Goal: Navigation & Orientation: Find specific page/section

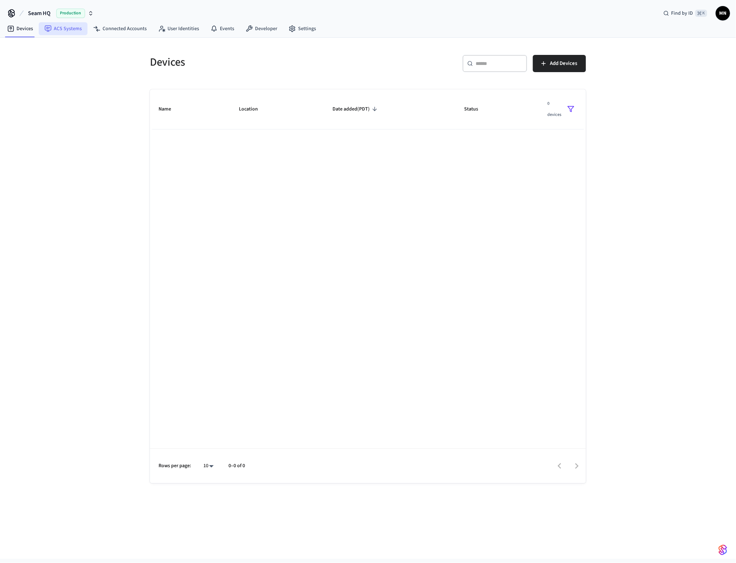
click at [56, 34] on link "ACS Systems" at bounding box center [63, 28] width 49 height 13
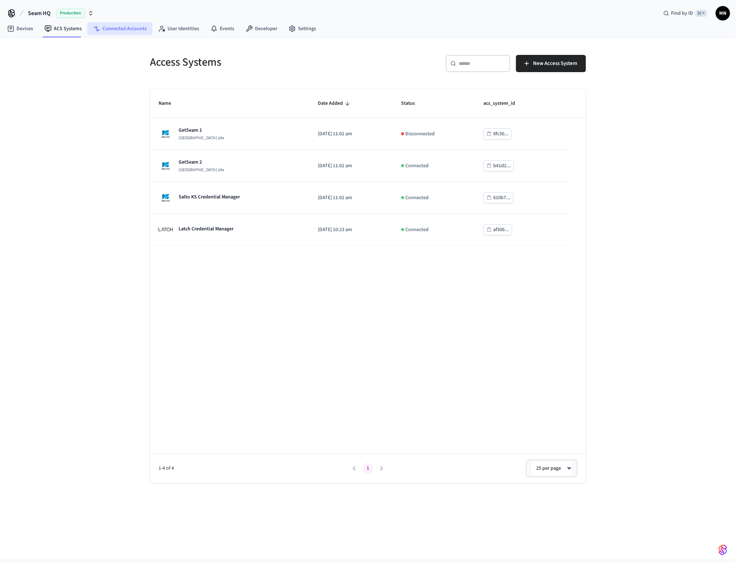
click at [138, 34] on link "Connected Accounts" at bounding box center [120, 28] width 65 height 13
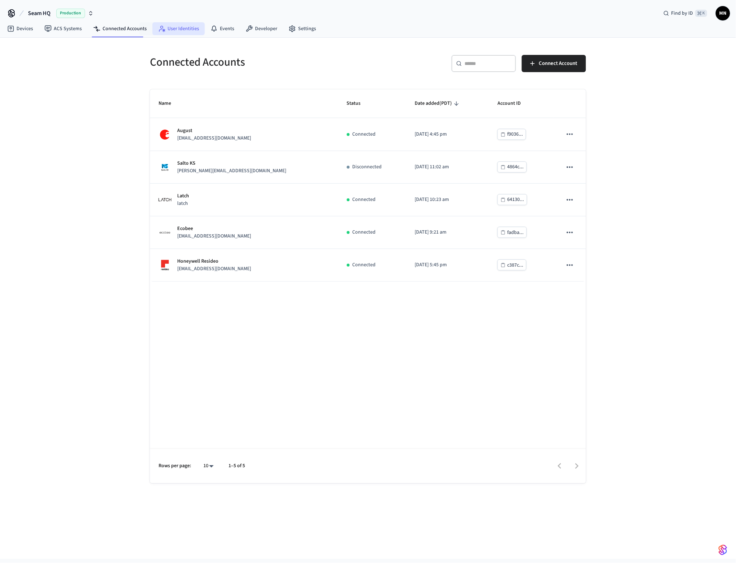
click at [180, 30] on link "User Identities" at bounding box center [178, 28] width 52 height 13
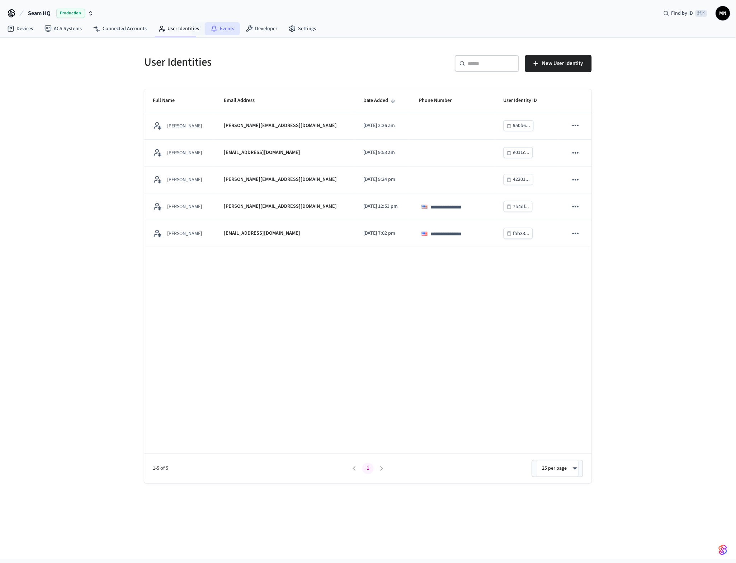
click at [228, 33] on link "Events" at bounding box center [222, 28] width 35 height 13
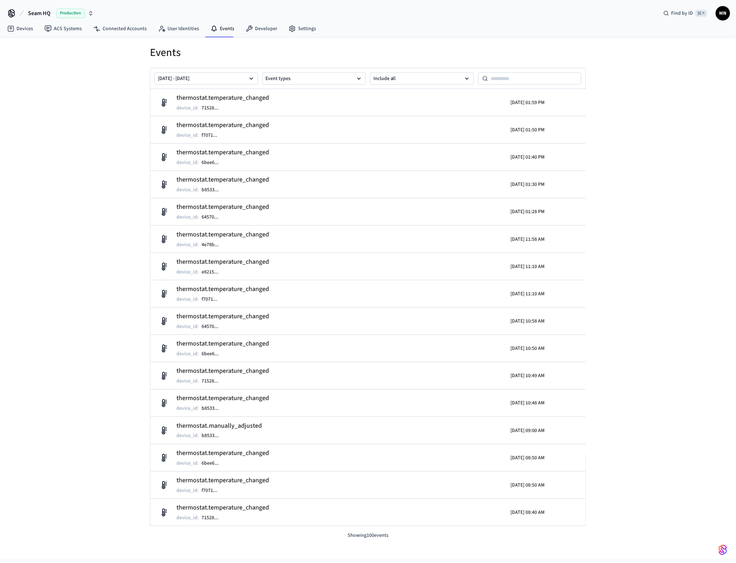
click at [612, 430] on div "Events [DATE] - [DATE] Event types Include all thermostat.temperature_changed d…" at bounding box center [368, 298] width 736 height 521
click at [612, 451] on div "Events [DATE] - [DATE] Event types Include all thermostat.temperature_changed d…" at bounding box center [368, 298] width 736 height 521
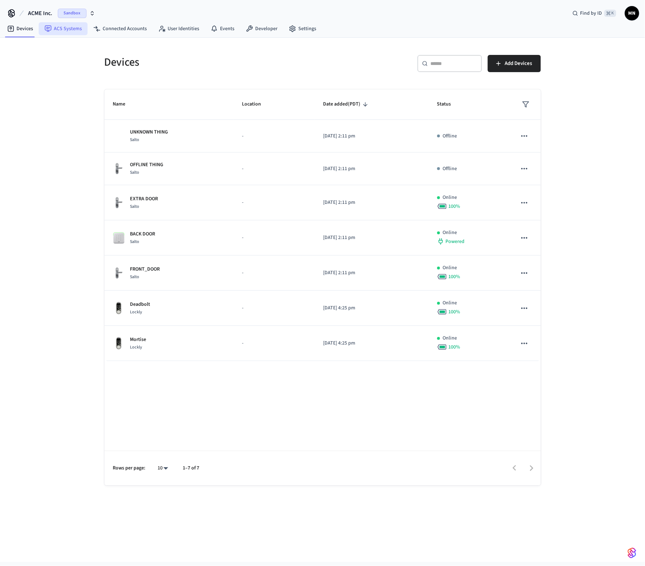
click at [60, 32] on link "ACS Systems" at bounding box center [63, 28] width 49 height 13
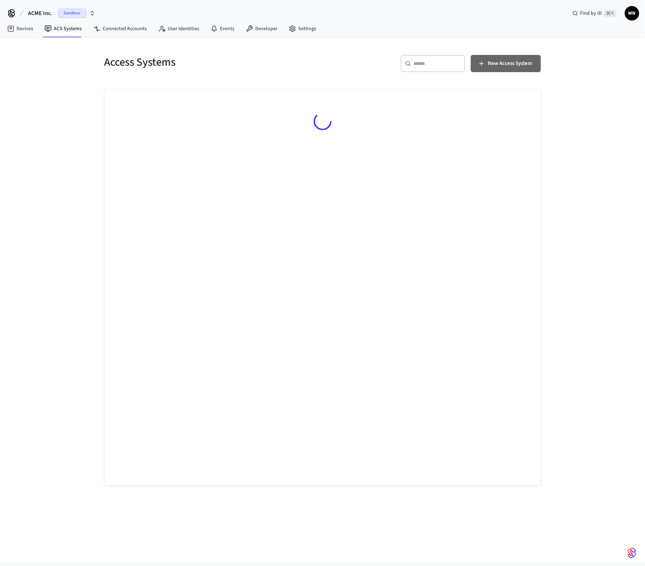
click at [522, 63] on span "New Access System" at bounding box center [510, 63] width 44 height 9
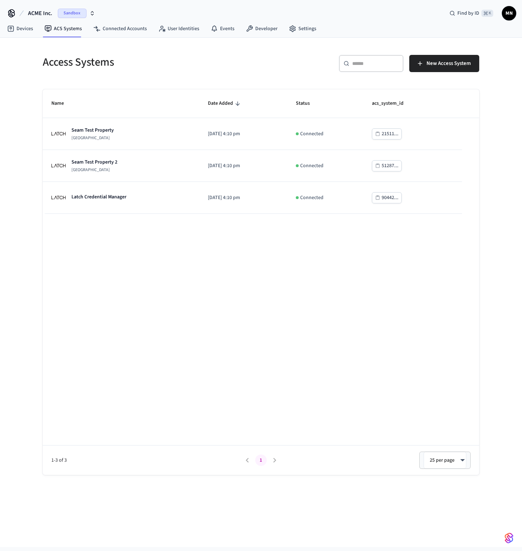
click at [163, 76] on div "Access Systems" at bounding box center [145, 62] width 222 height 32
click at [271, 28] on link "Developer" at bounding box center [261, 28] width 43 height 13
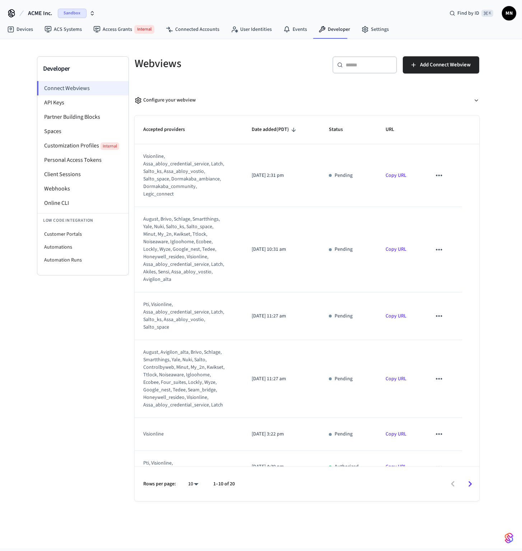
click at [87, 88] on li "Connect Webviews" at bounding box center [82, 88] width 91 height 14
click at [496, 297] on div "Developer Connect Webviews API Keys Partner Building Blocks Spaces Customizatio…" at bounding box center [261, 294] width 522 height 510
click at [504, 250] on div "Developer Connect Webviews API Keys Partner Building Blocks Spaces Customizatio…" at bounding box center [261, 294] width 522 height 510
